Goal: Task Accomplishment & Management: Manage account settings

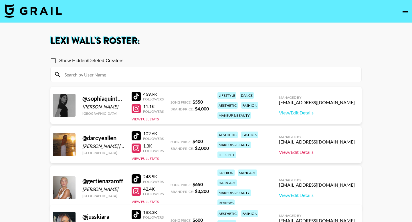
click at [306, 154] on link "View/Edit Details" at bounding box center [317, 153] width 76 height 6
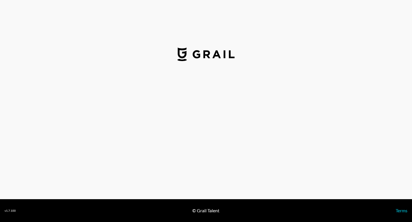
select select "USD"
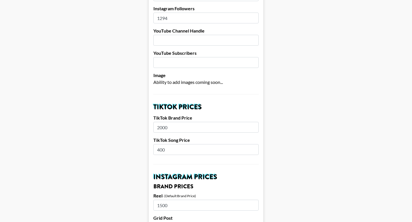
scroll to position [143, 0]
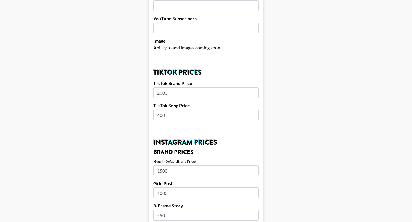
click at [175, 94] on input "2000" at bounding box center [205, 92] width 105 height 11
type input "2200"
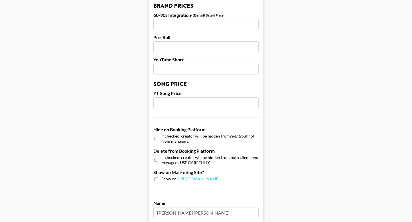
scroll to position [535, 0]
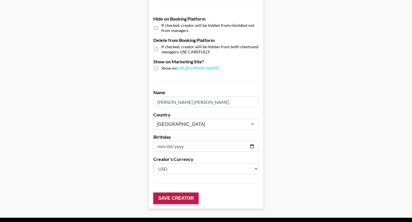
click at [174, 200] on input "Save Creator" at bounding box center [175, 198] width 45 height 11
